Goal: Information Seeking & Learning: Learn about a topic

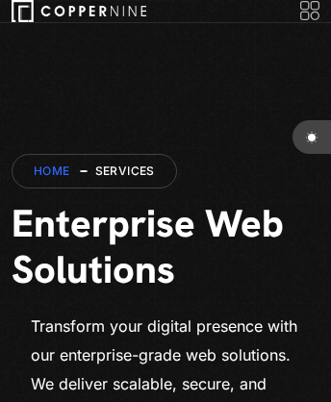
scroll to position [9752, 0]
